Goal: Information Seeking & Learning: Learn about a topic

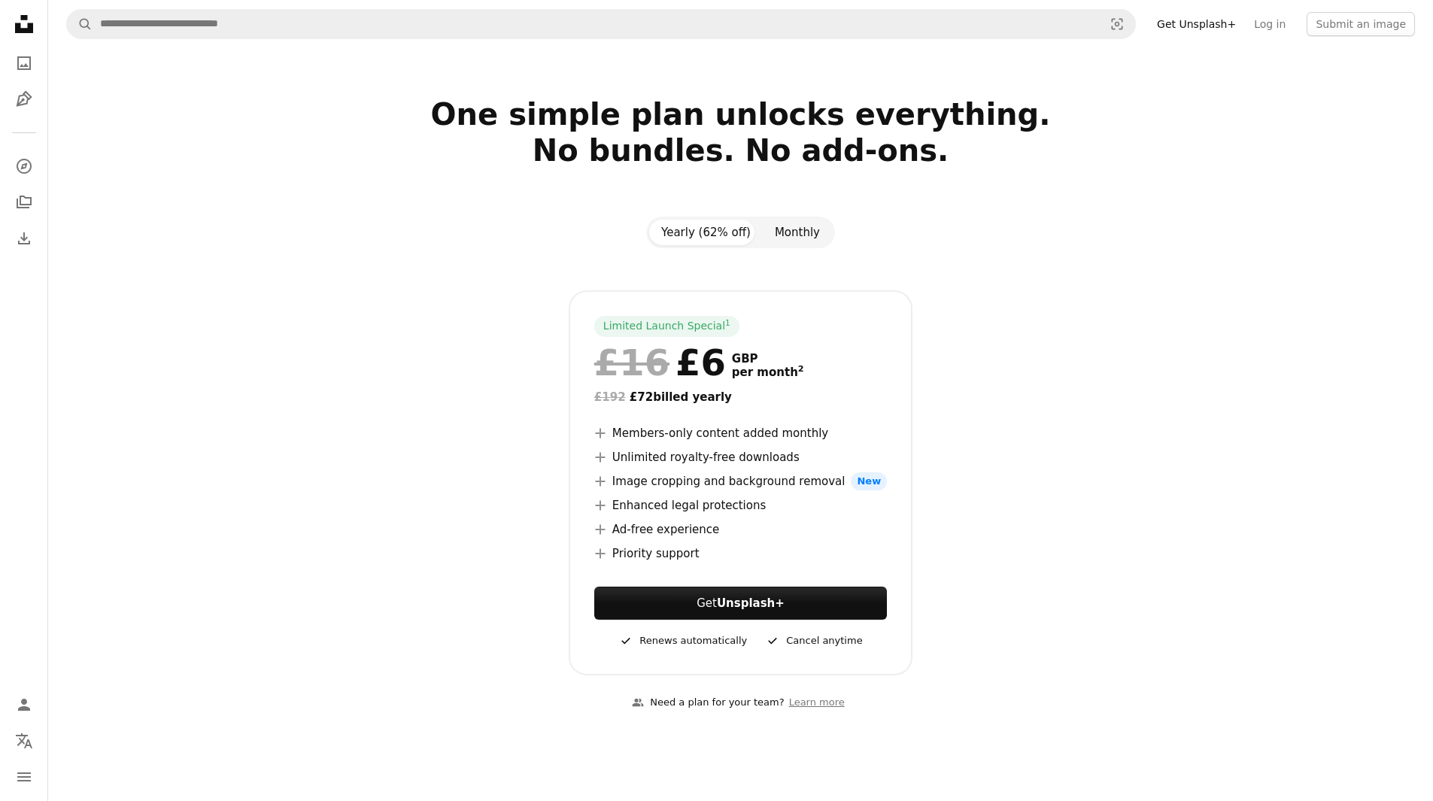
click at [777, 223] on button "Monthly" at bounding box center [797, 233] width 69 height 26
click at [708, 231] on button "Yearly (62% off)" at bounding box center [706, 233] width 114 height 26
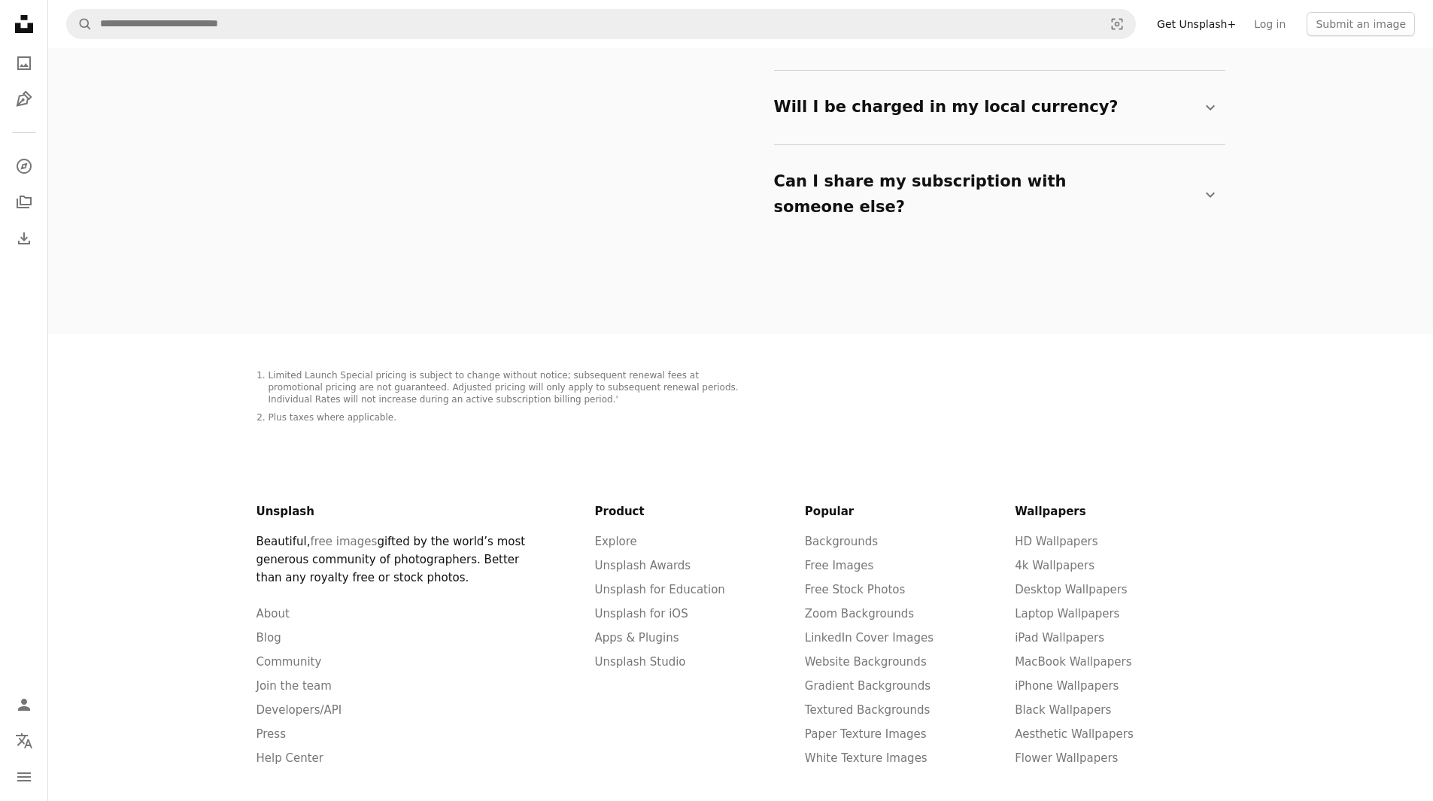
scroll to position [2875, 0]
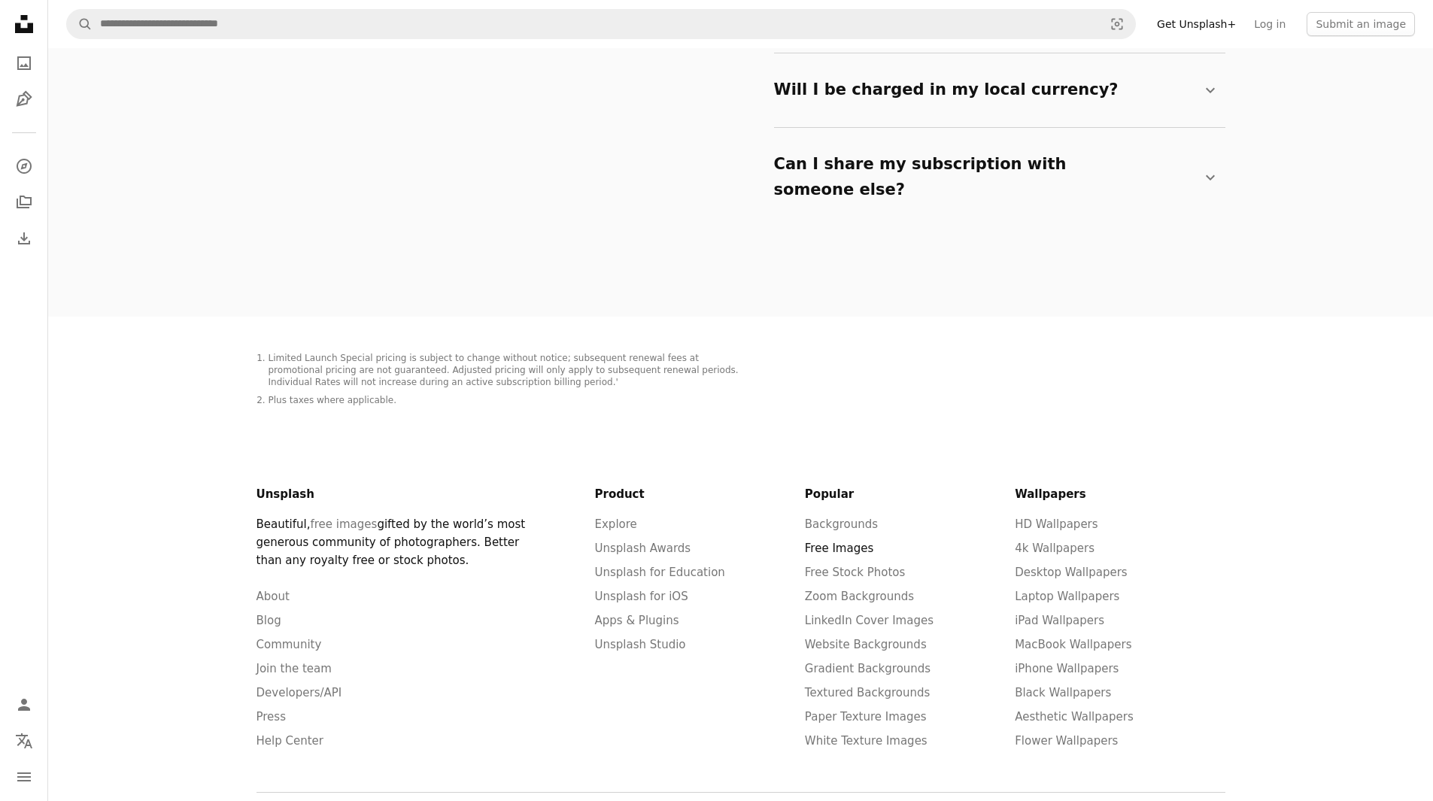
click at [830, 541] on link "Free Images" at bounding box center [839, 548] width 68 height 14
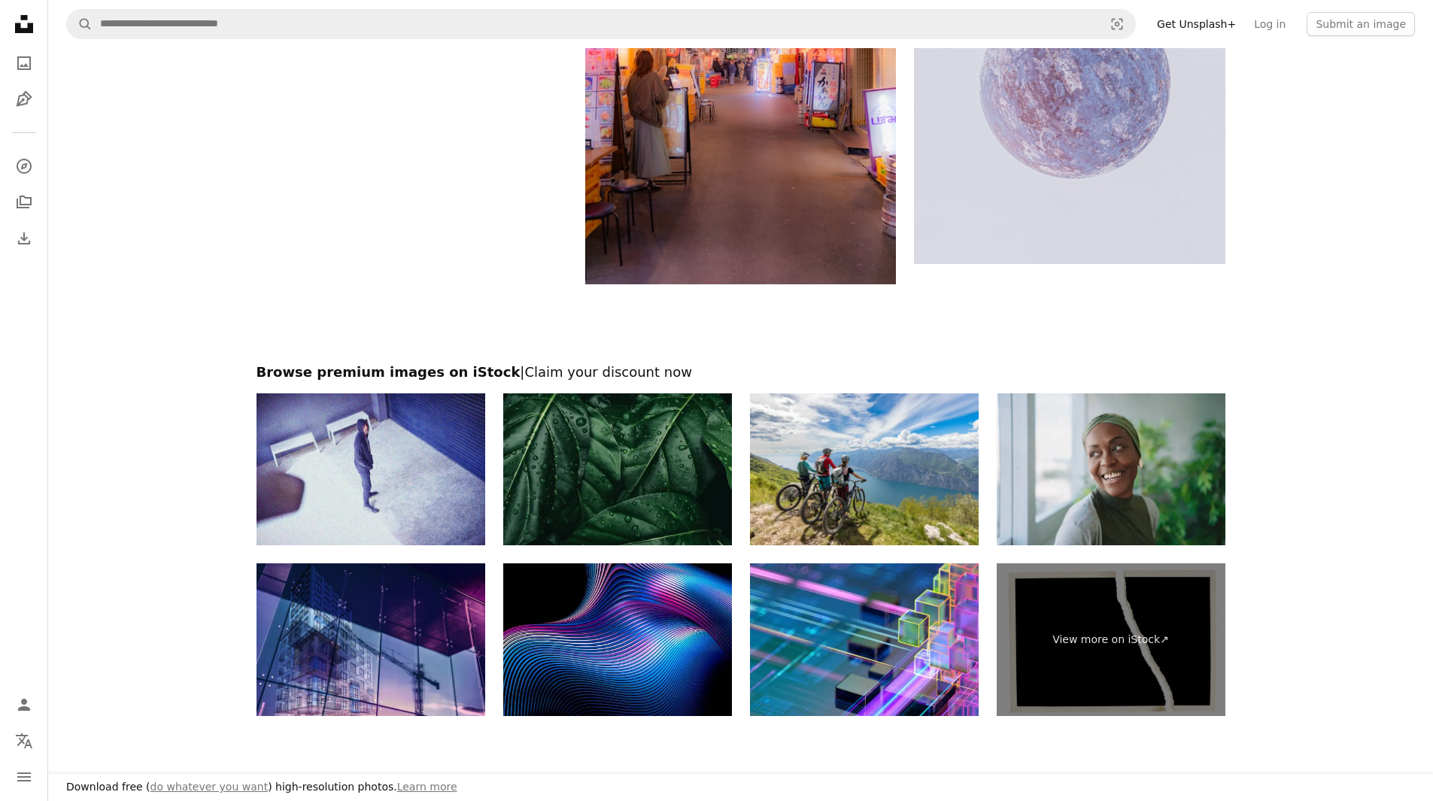
scroll to position [3797, 0]
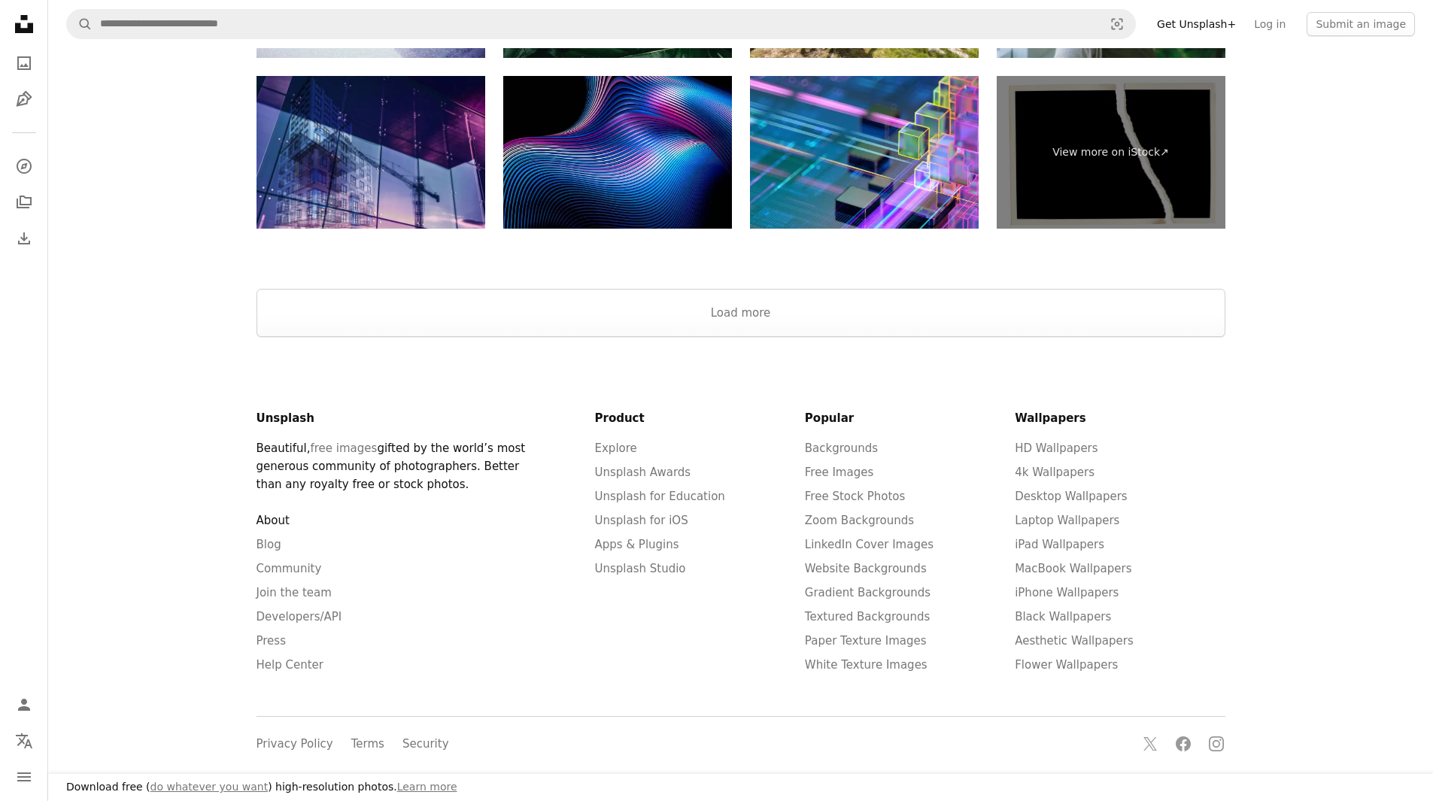
click at [262, 522] on link "About" at bounding box center [272, 521] width 33 height 14
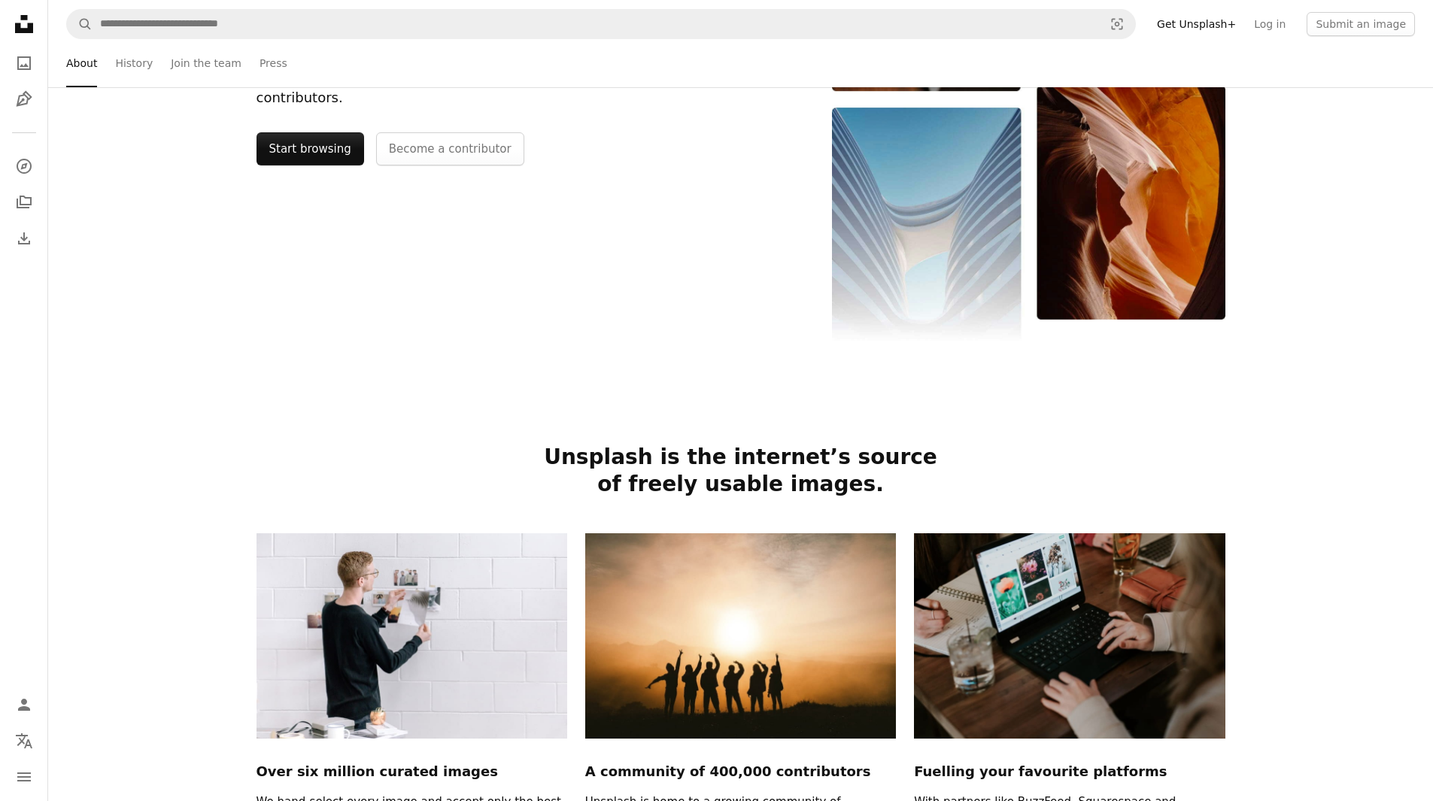
scroll to position [150, 0]
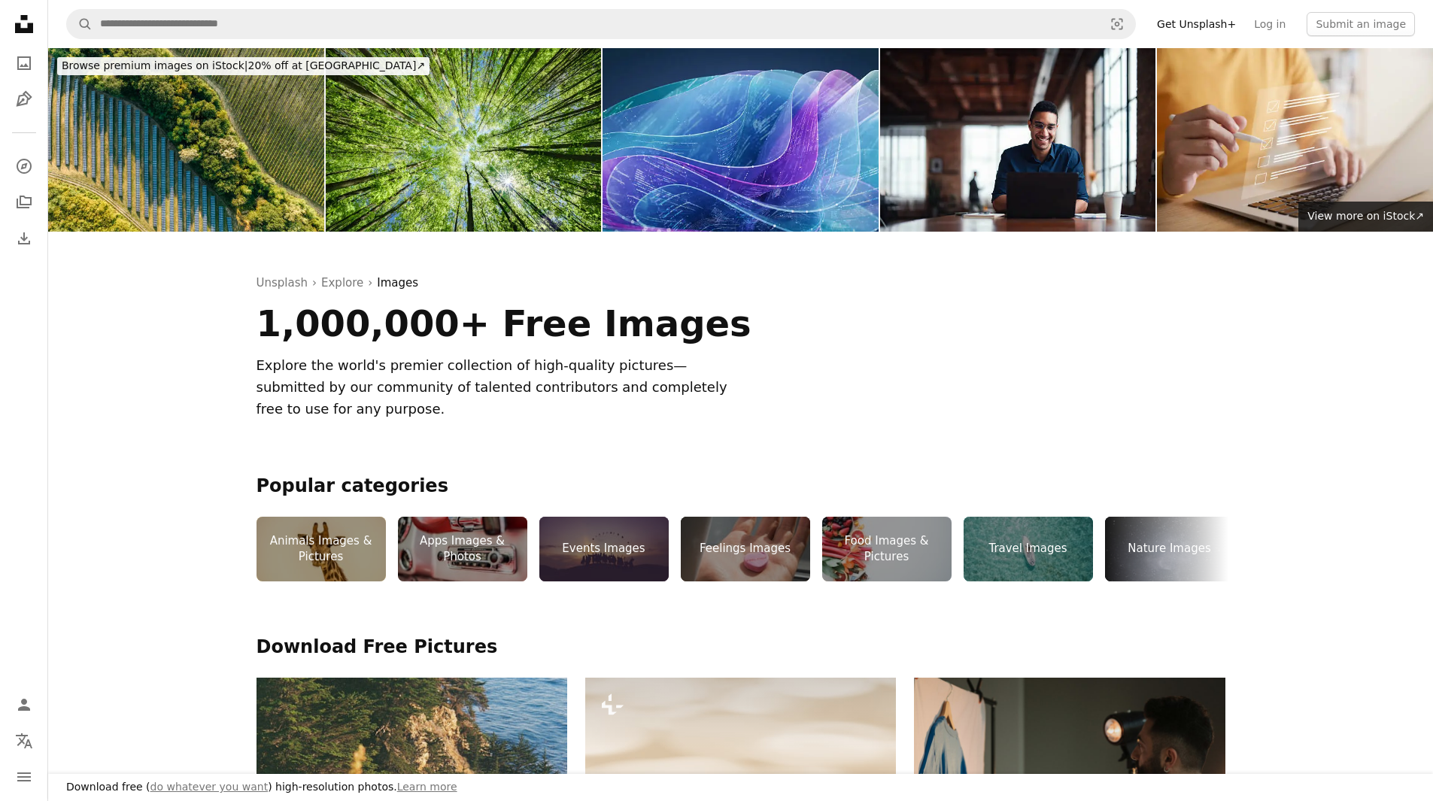
scroll to position [2875, 0]
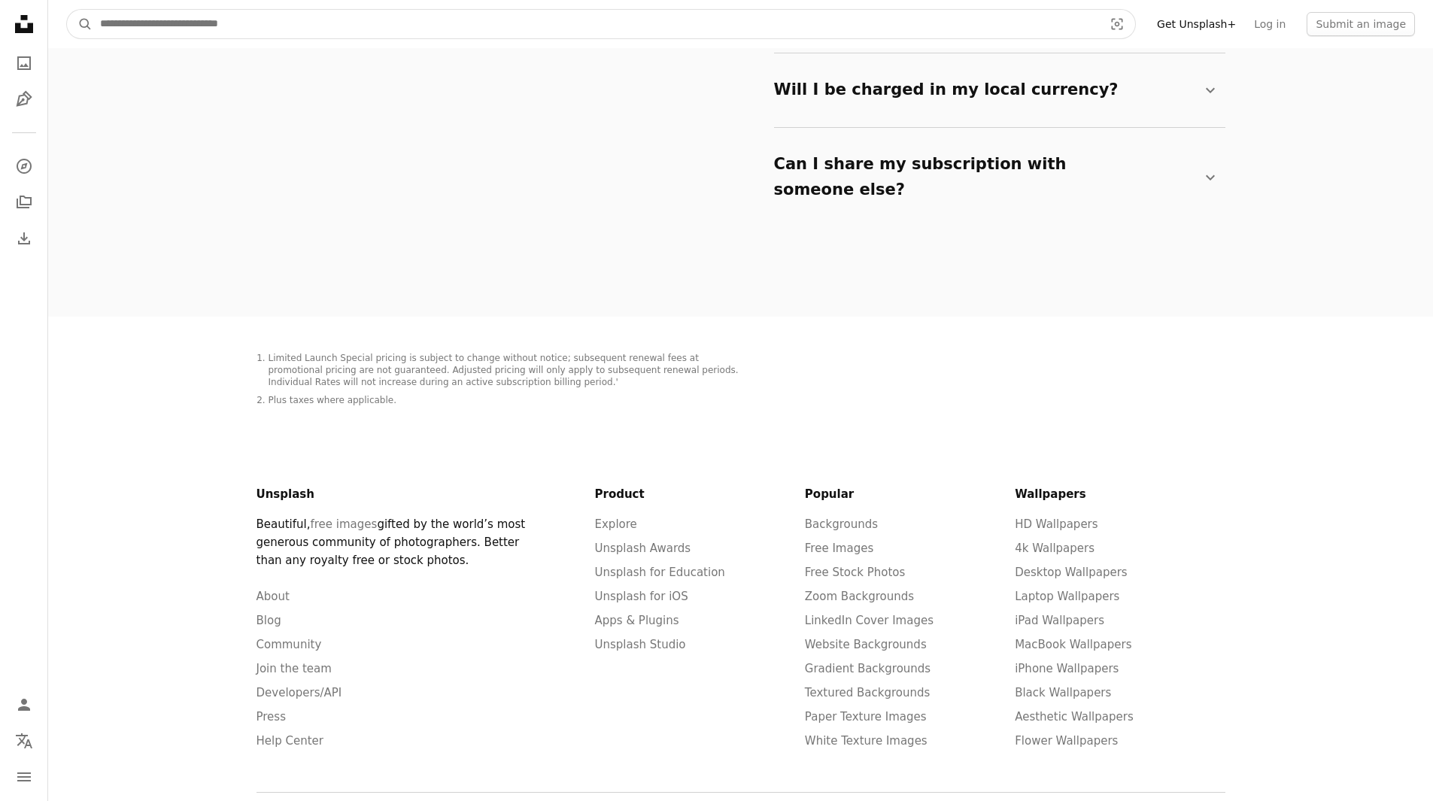
click at [798, 21] on input "Find visuals sitewide" at bounding box center [596, 24] width 1006 height 29
type input "*******"
click at [67, 10] on button "A magnifying glass" at bounding box center [80, 24] width 26 height 29
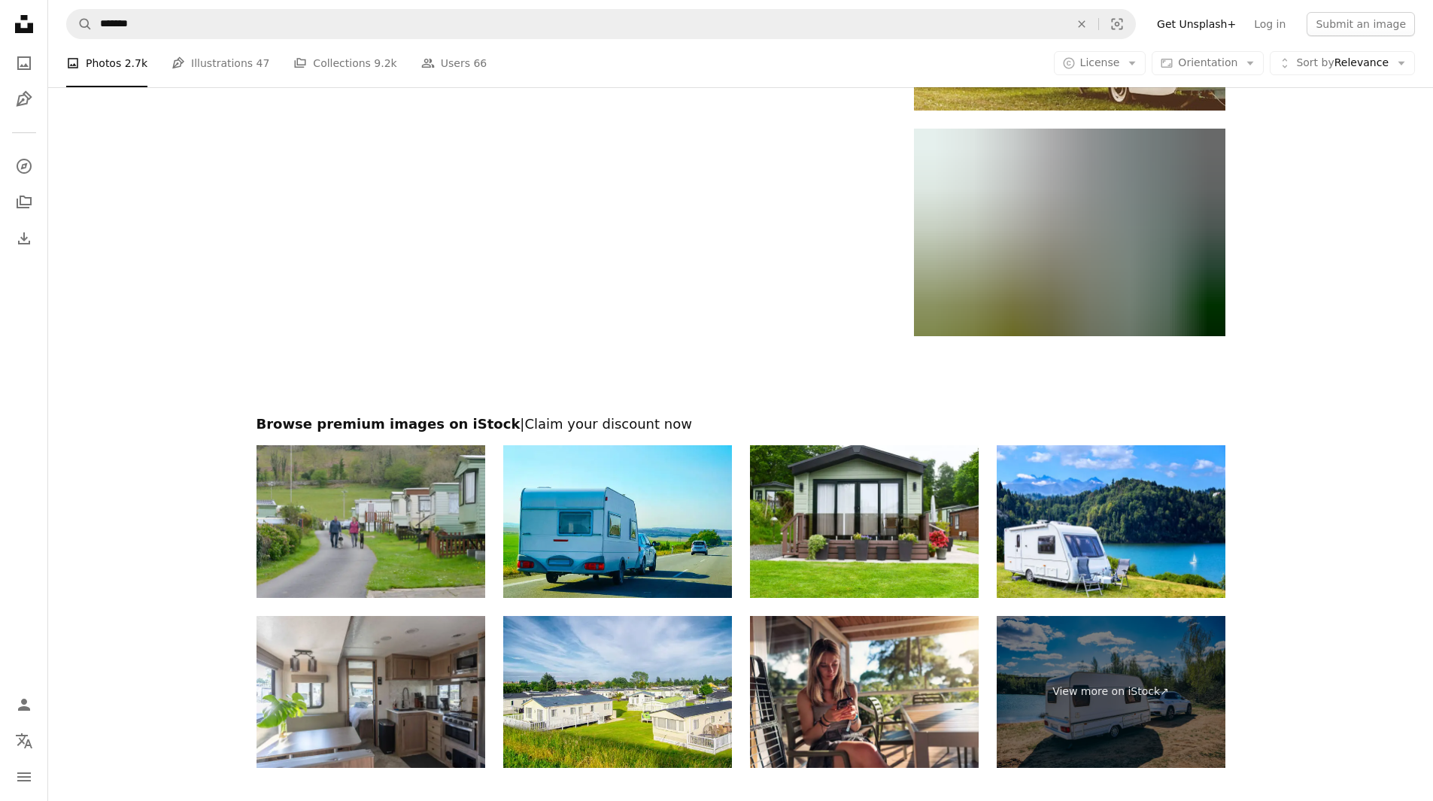
scroll to position [2578, 0]
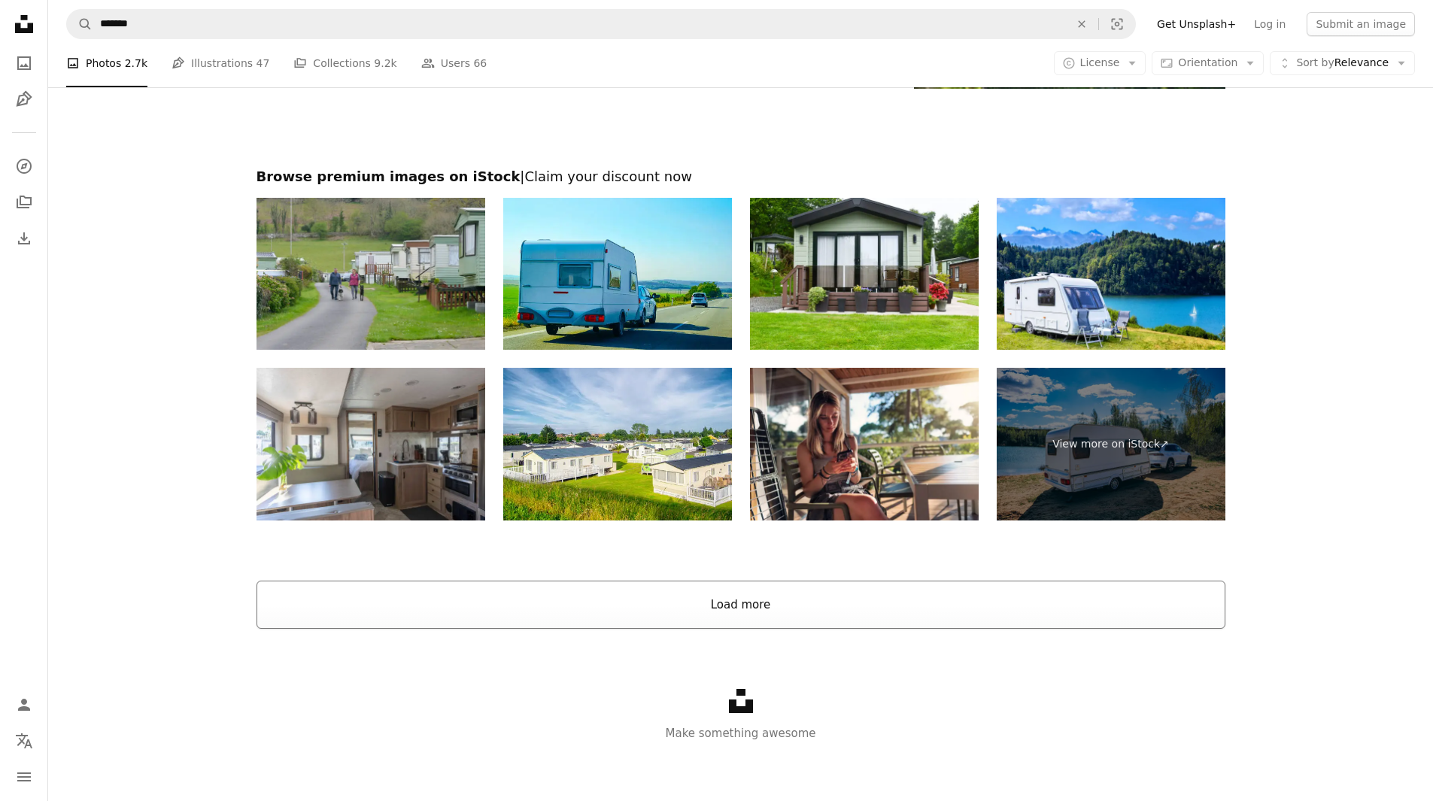
click at [1212, 585] on button "Load more" at bounding box center [740, 605] width 969 height 48
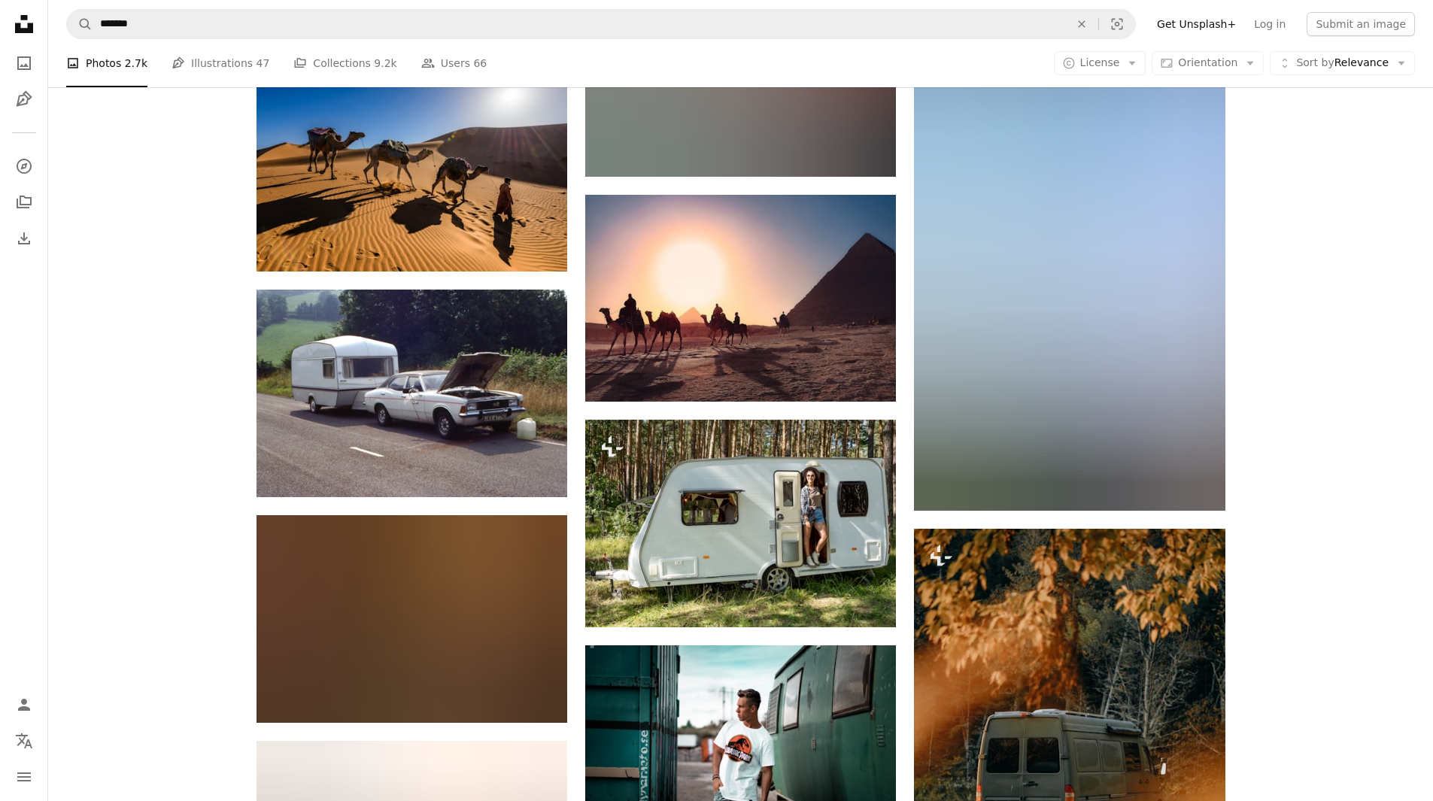
scroll to position [18146, 0]
